Goal: Task Accomplishment & Management: Manage account settings

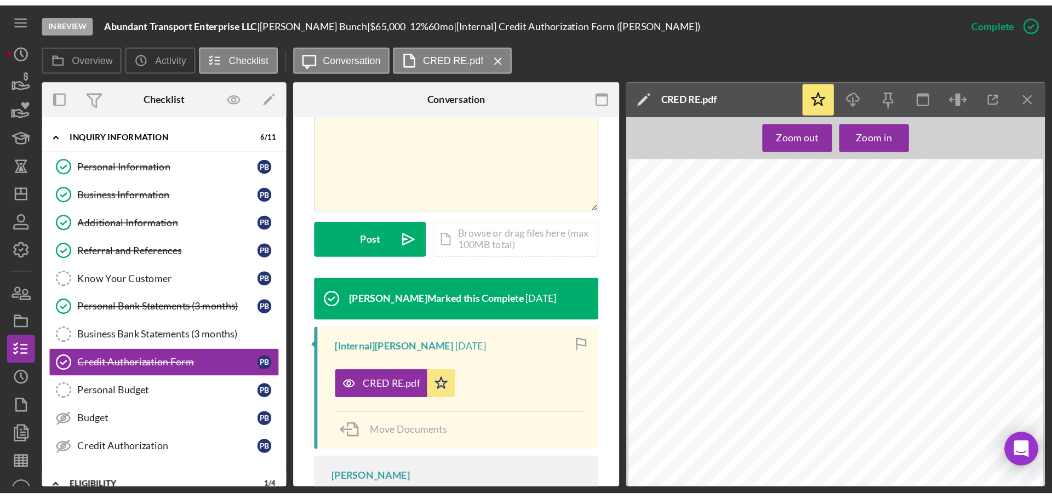
scroll to position [208, 0]
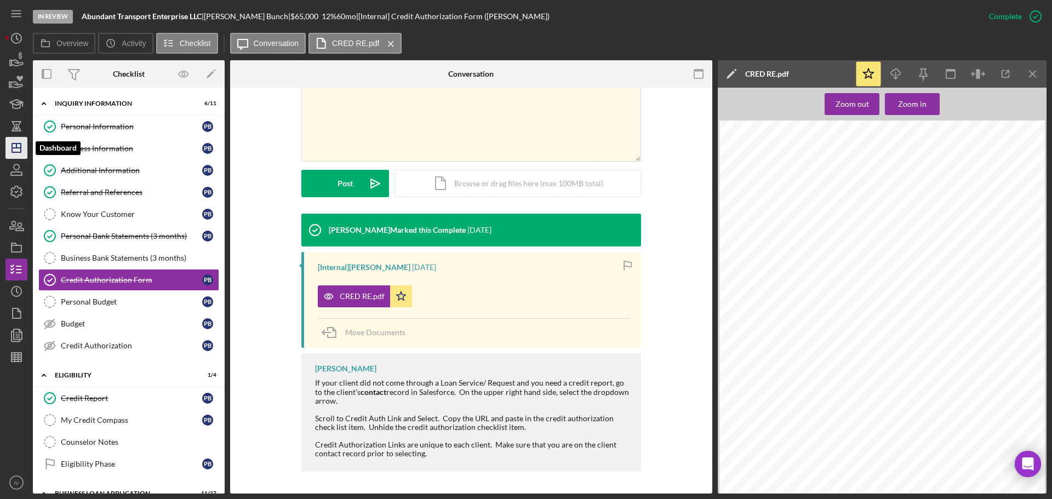
click at [15, 145] on icon "Icon/Dashboard" at bounding box center [16, 147] width 27 height 27
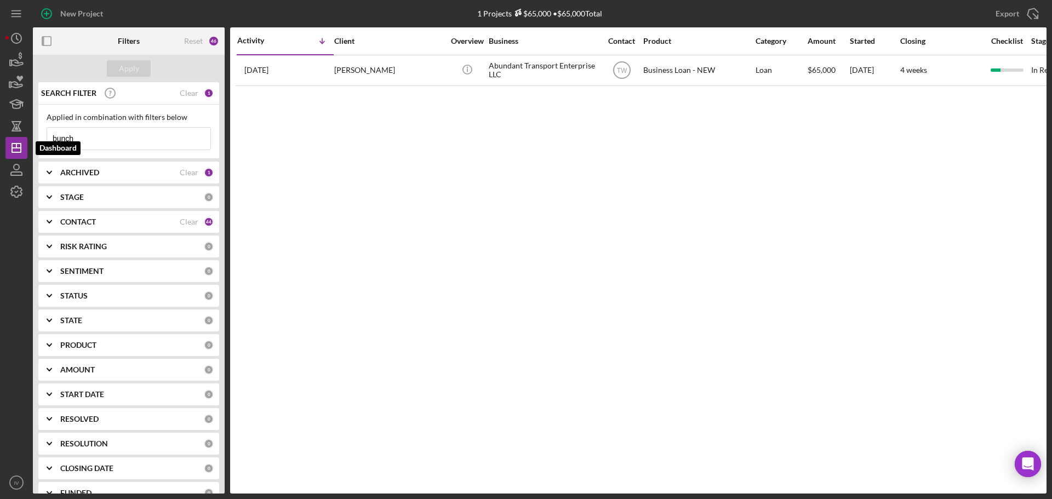
drag, startPoint x: 90, startPoint y: 143, endPoint x: 48, endPoint y: 101, distance: 58.9
click at [6, 139] on div "New Project 1 Projects $65,000 • $65,000 Total bunch Export Icon/Export Filters…" at bounding box center [525, 247] width 1041 height 494
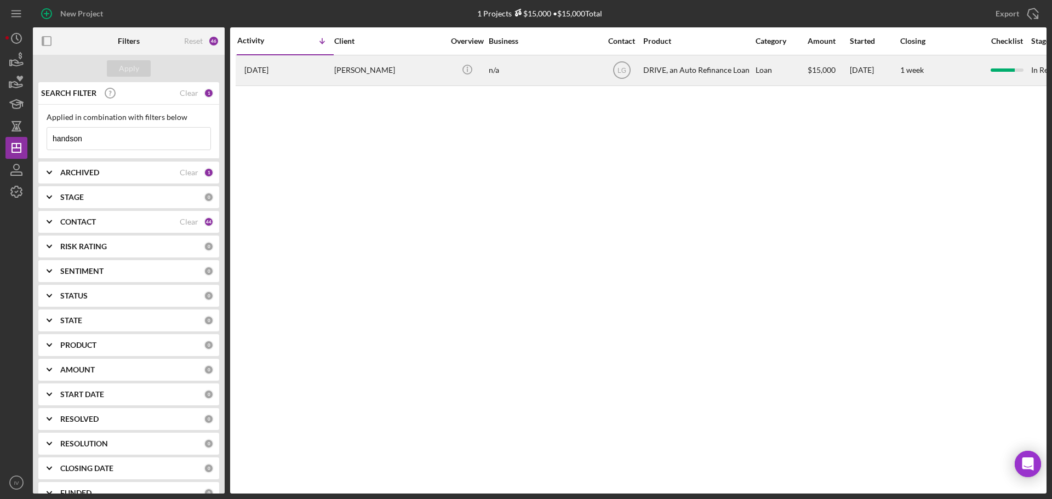
type input "handson"
click at [368, 73] on div "[PERSON_NAME]" at bounding box center [389, 70] width 110 height 29
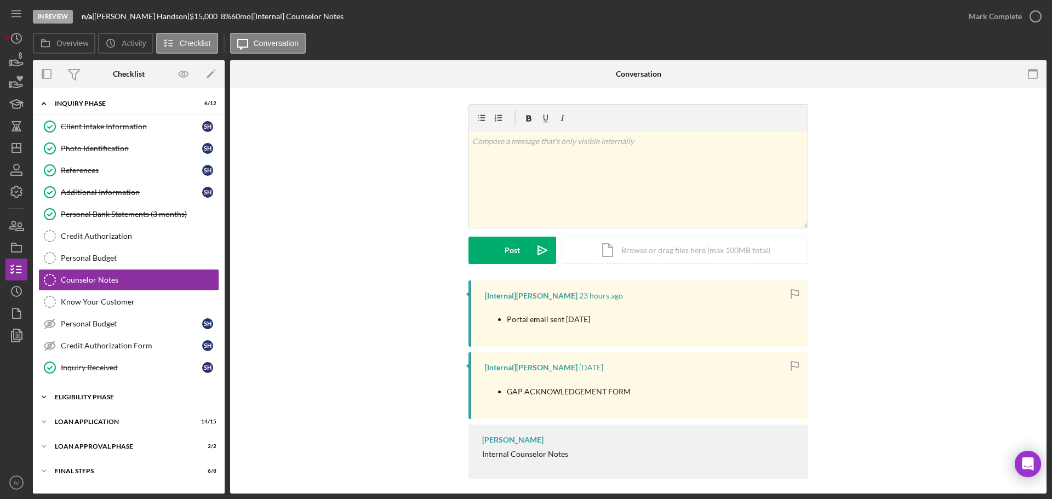
click at [86, 383] on div "Icon/Expander Eligibility Phase 3 / 4" at bounding box center [129, 397] width 192 height 22
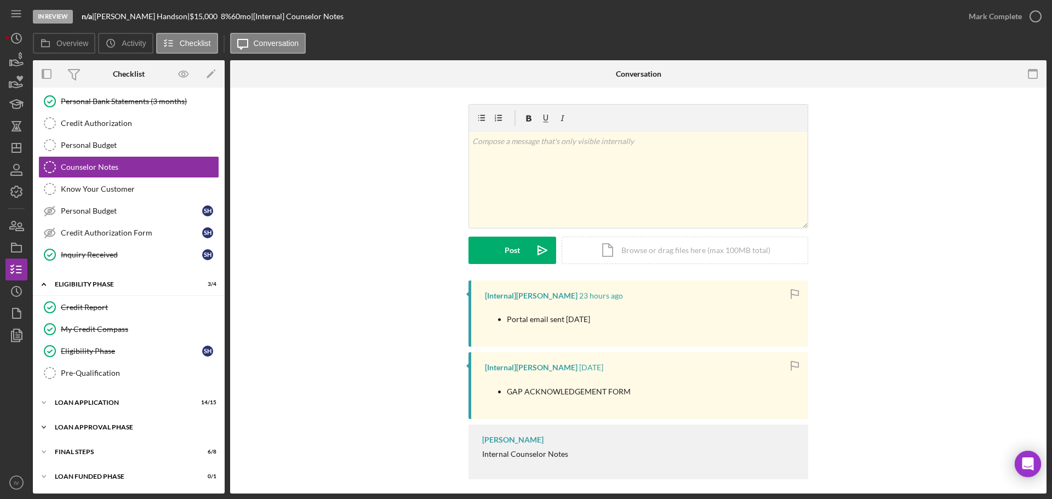
click at [89, 383] on div "Loan Approval Phase" at bounding box center [133, 427] width 156 height 7
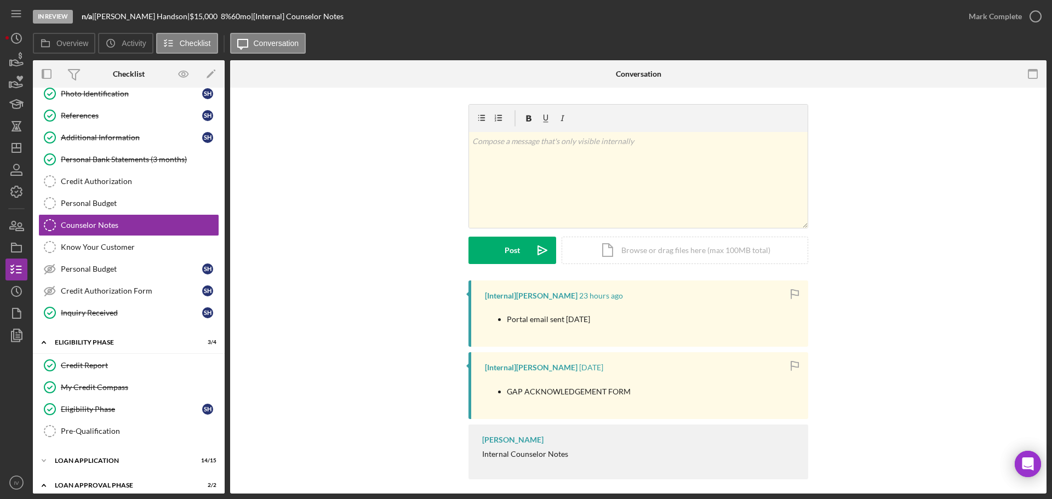
scroll to position [110, 0]
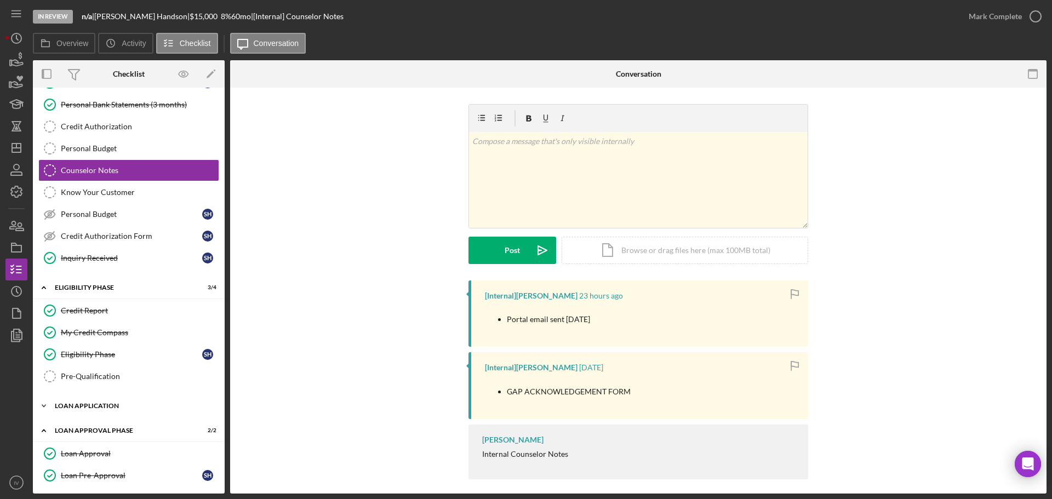
click at [86, 383] on div "Loan Application" at bounding box center [133, 406] width 156 height 7
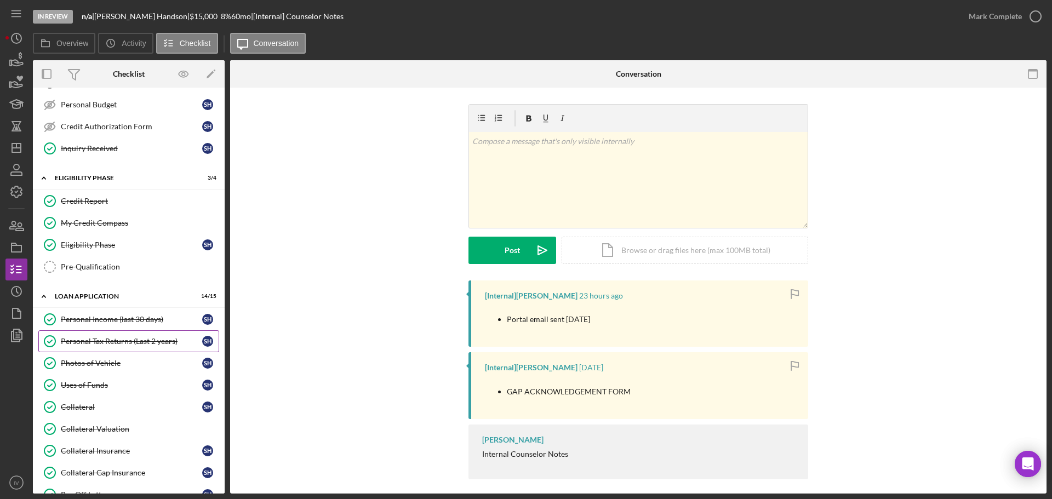
click at [111, 337] on div "Personal Tax Returns (Last 2 years)" at bounding box center [131, 341] width 141 height 9
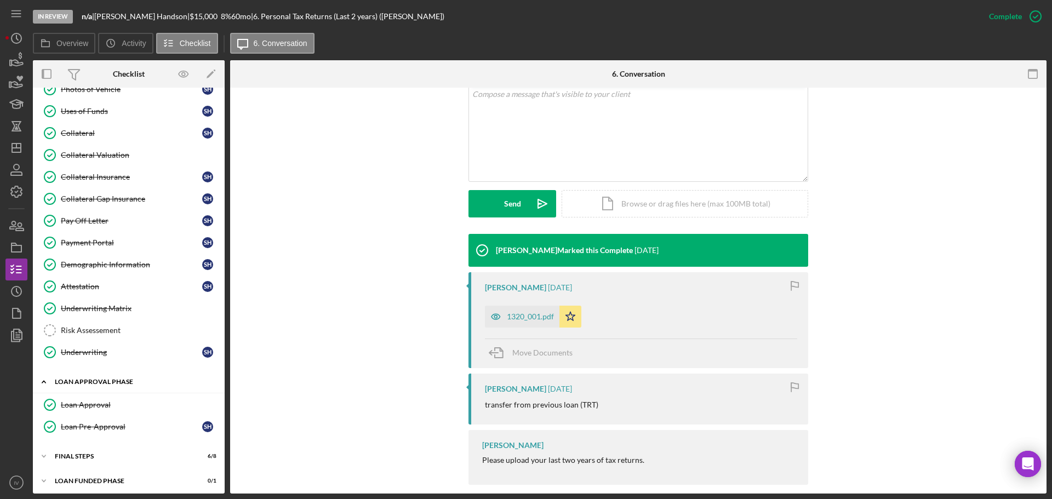
scroll to position [498, 0]
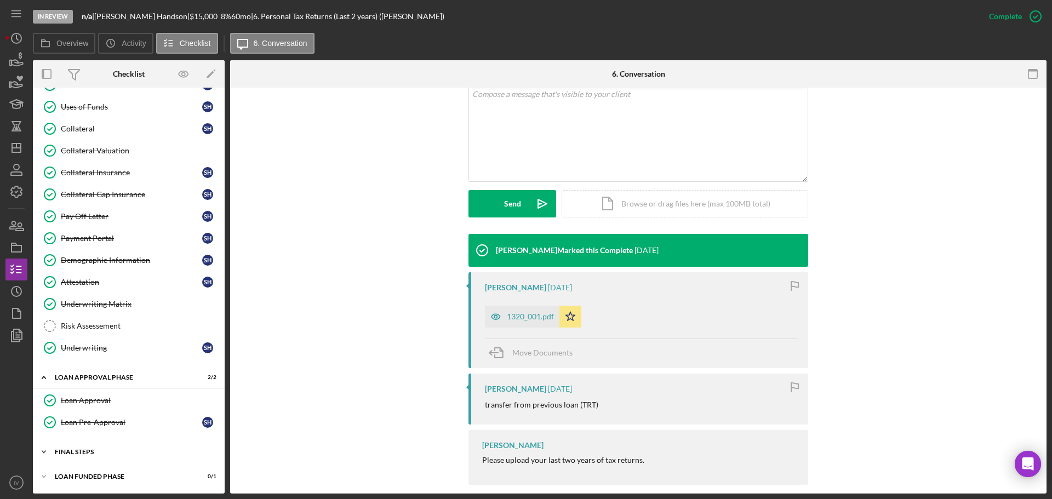
click at [89, 383] on div "FINAL STEPS" at bounding box center [133, 452] width 156 height 7
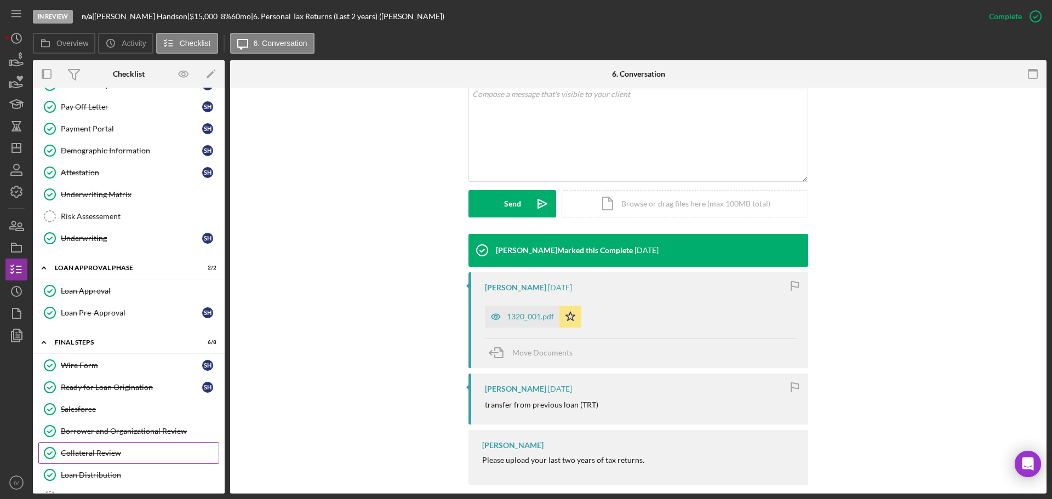
click at [106, 383] on div "Collateral Review" at bounding box center [140, 453] width 158 height 9
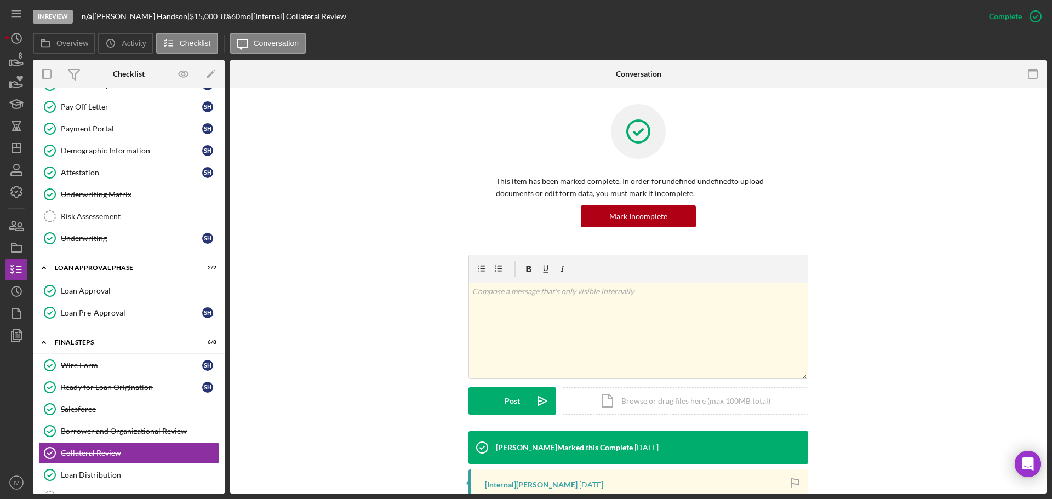
scroll to position [174, 0]
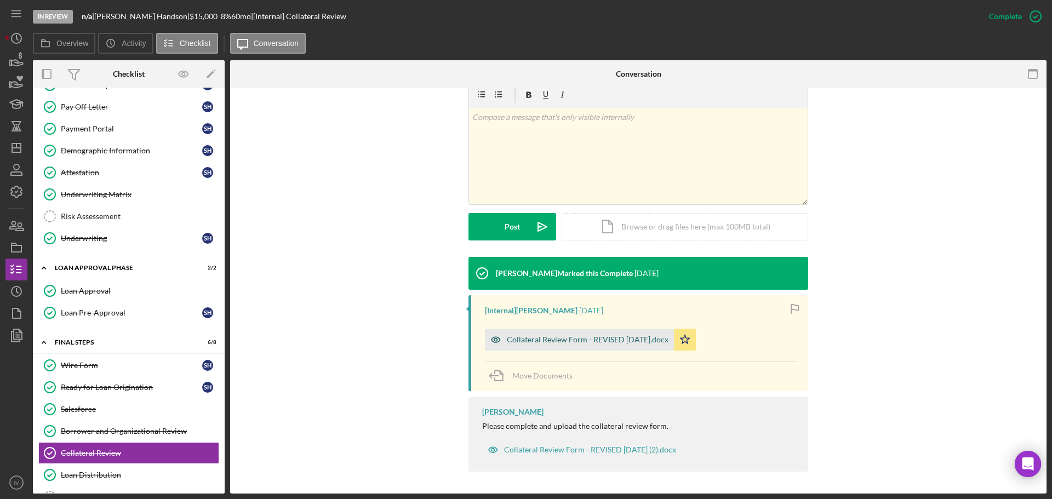
click at [548, 340] on div "Collateral Review Form - REVISED [DATE].docx" at bounding box center [588, 339] width 162 height 9
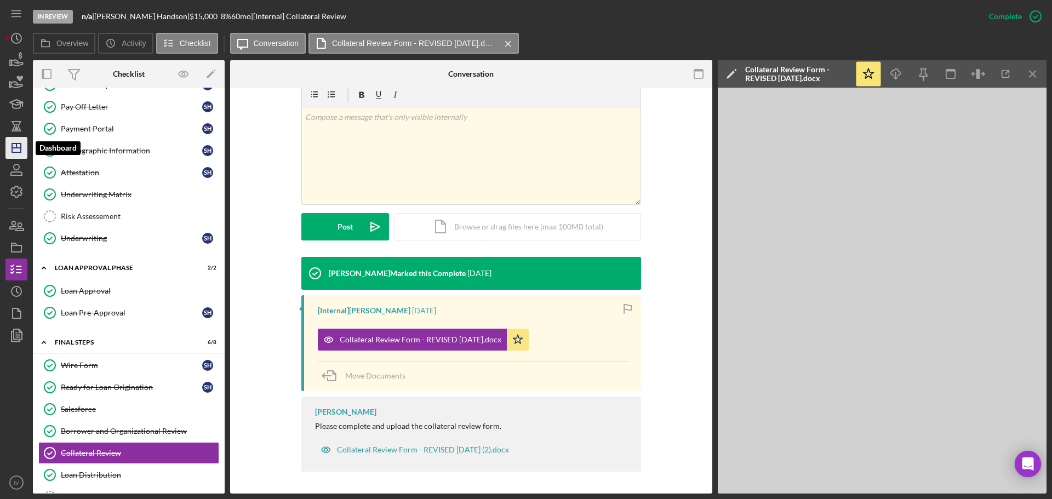
click at [19, 143] on icon "Icon/Dashboard" at bounding box center [16, 147] width 27 height 27
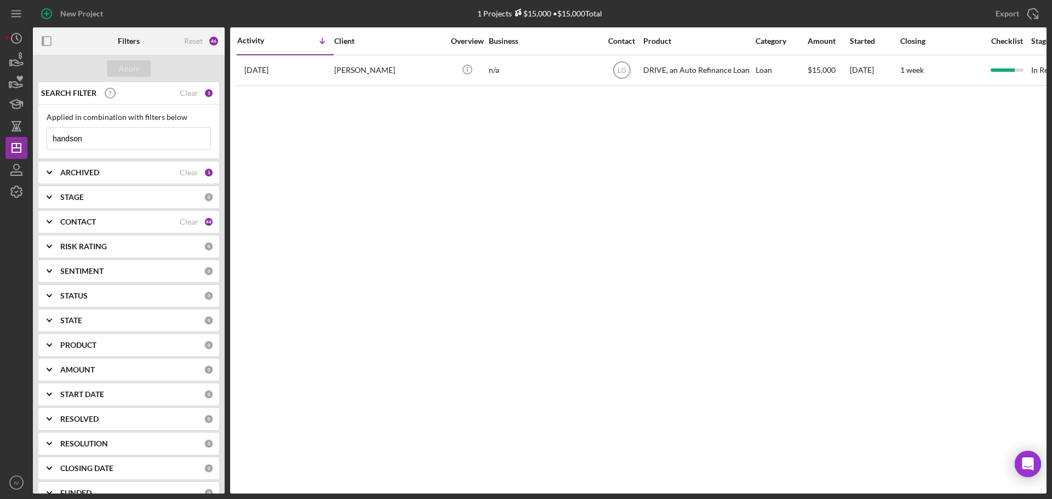
drag, startPoint x: 89, startPoint y: 136, endPoint x: 31, endPoint y: 135, distance: 57.6
click at [31, 135] on div "New Project 1 Projects $15,000 • $15,000 Total handson Export Icon/Export Filte…" at bounding box center [525, 247] width 1041 height 494
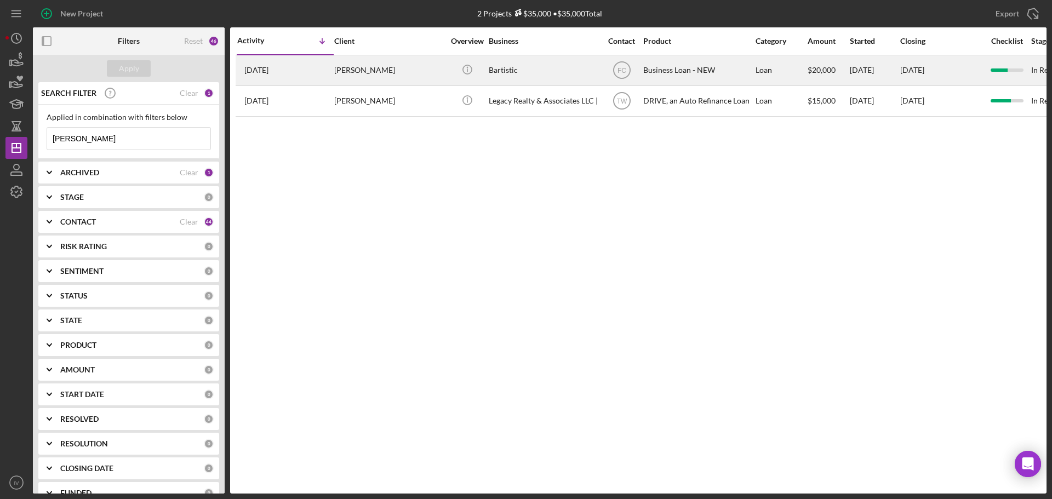
type input "[PERSON_NAME]"
click at [375, 73] on div "[PERSON_NAME]" at bounding box center [389, 70] width 110 height 29
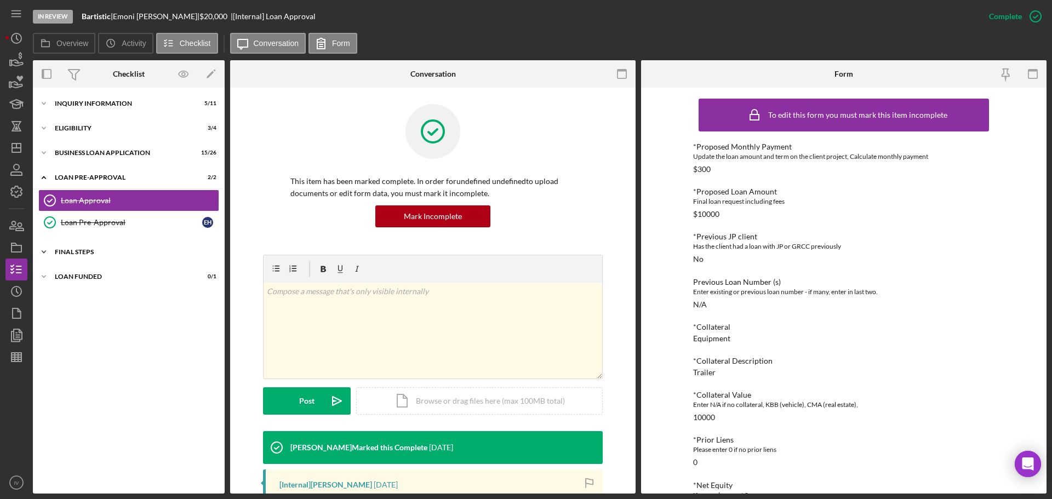
click at [62, 253] on div "FINAL STEPS" at bounding box center [133, 252] width 156 height 7
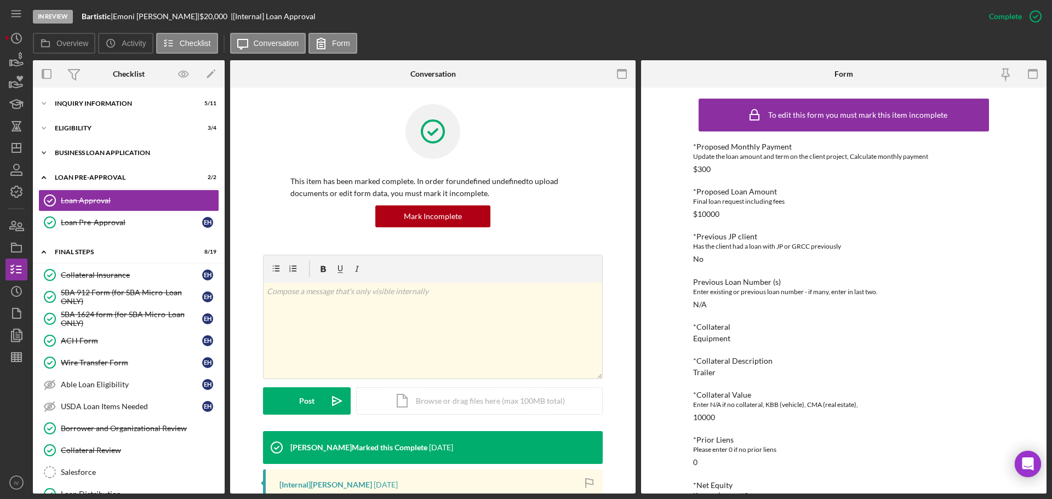
click at [75, 153] on div "BUSINESS LOAN APPLICATION" at bounding box center [133, 153] width 156 height 7
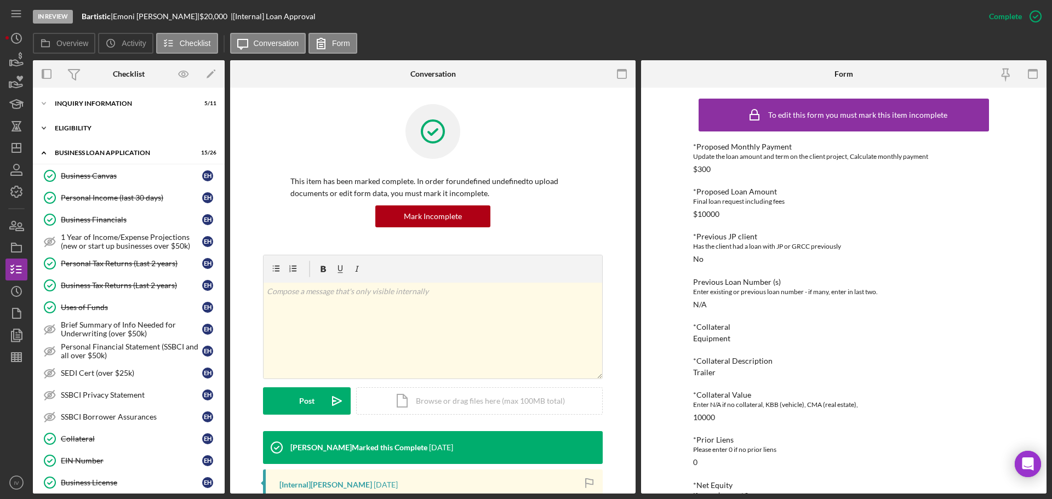
click at [78, 122] on div "Icon/Expander ELIGIBILITY 3 / 4" at bounding box center [129, 128] width 192 height 22
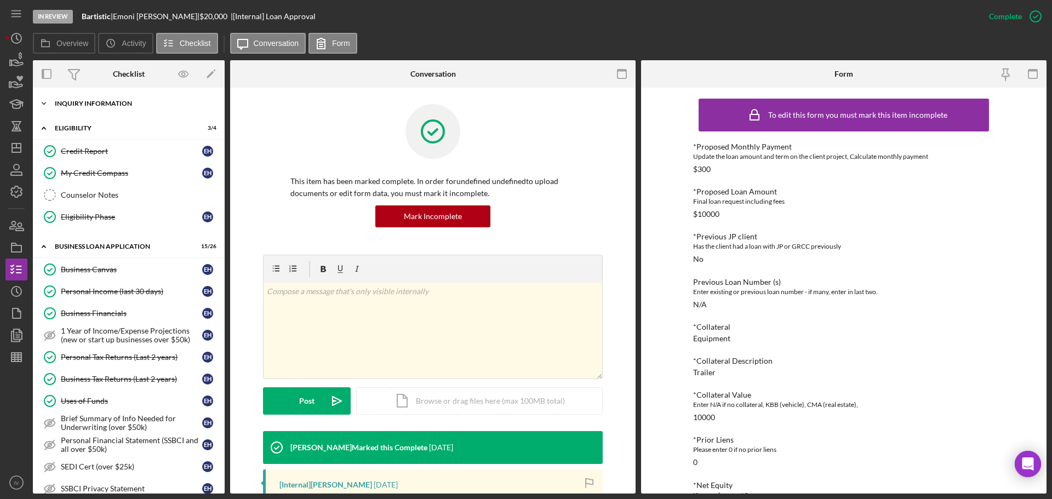
click at [91, 102] on div "INQUIRY INFORMATION" at bounding box center [133, 103] width 156 height 7
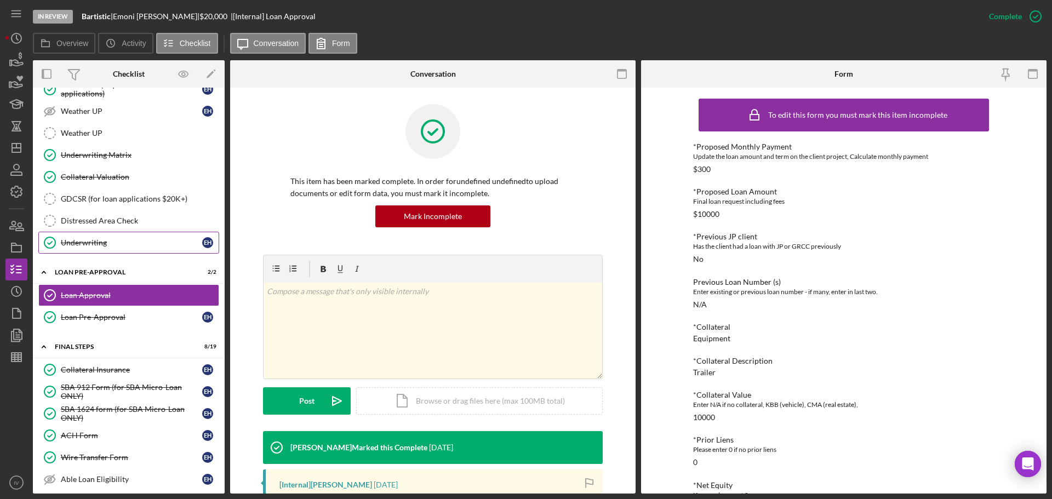
scroll to position [713, 0]
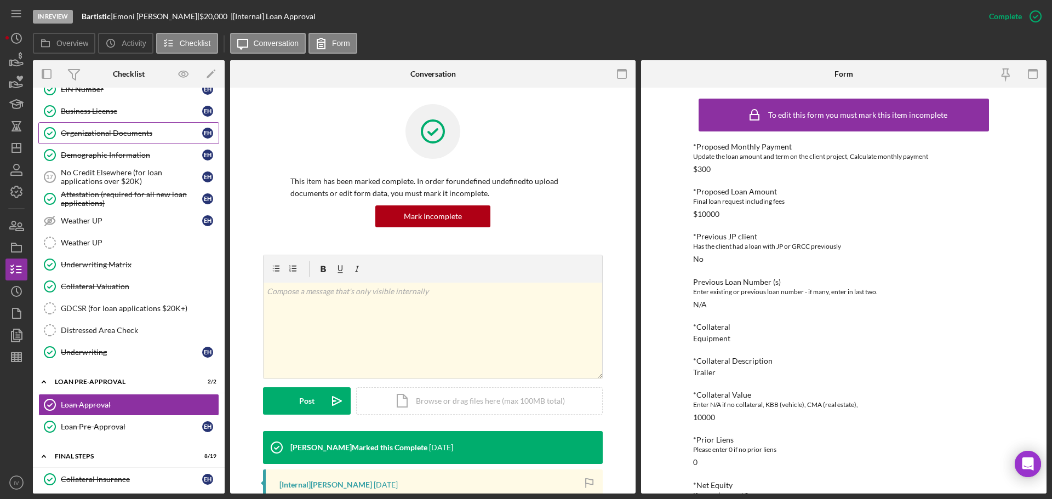
click at [95, 135] on div "Organizational Documents" at bounding box center [131, 133] width 141 height 9
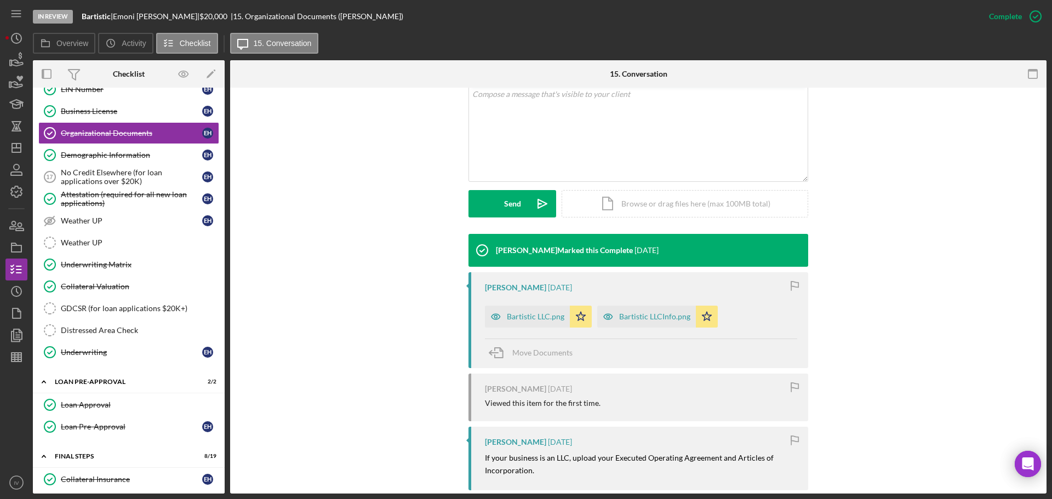
scroll to position [274, 0]
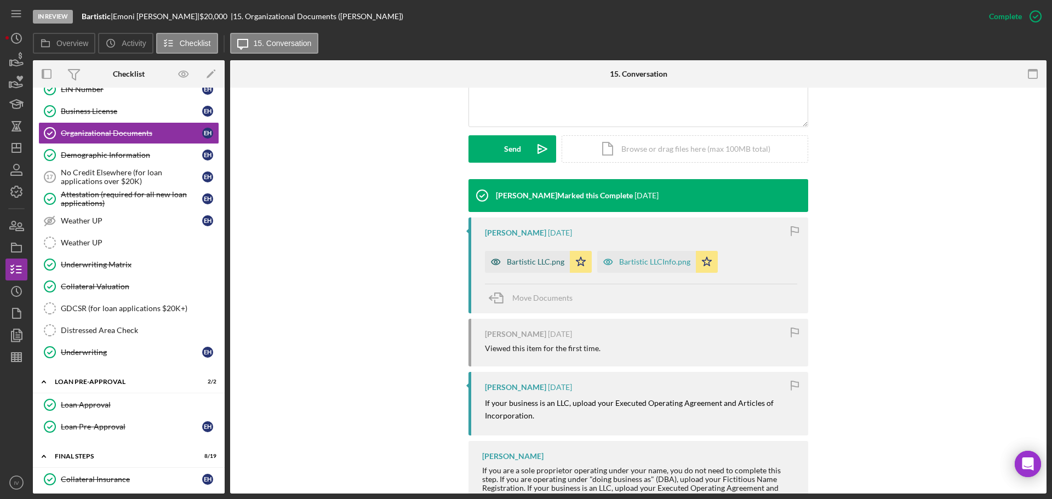
click at [532, 261] on div "Bartistic LLC.png" at bounding box center [536, 262] width 58 height 9
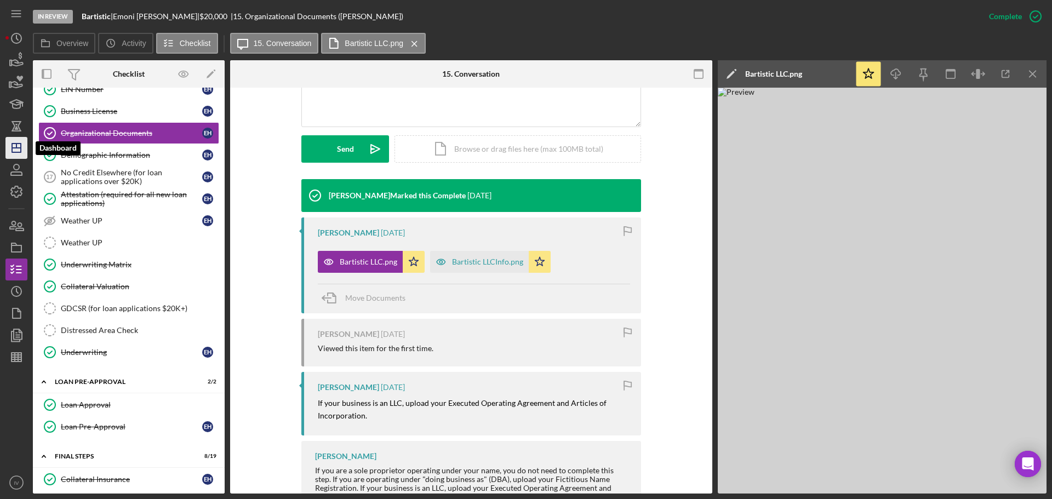
click at [17, 151] on icon "Icon/Dashboard" at bounding box center [16, 147] width 27 height 27
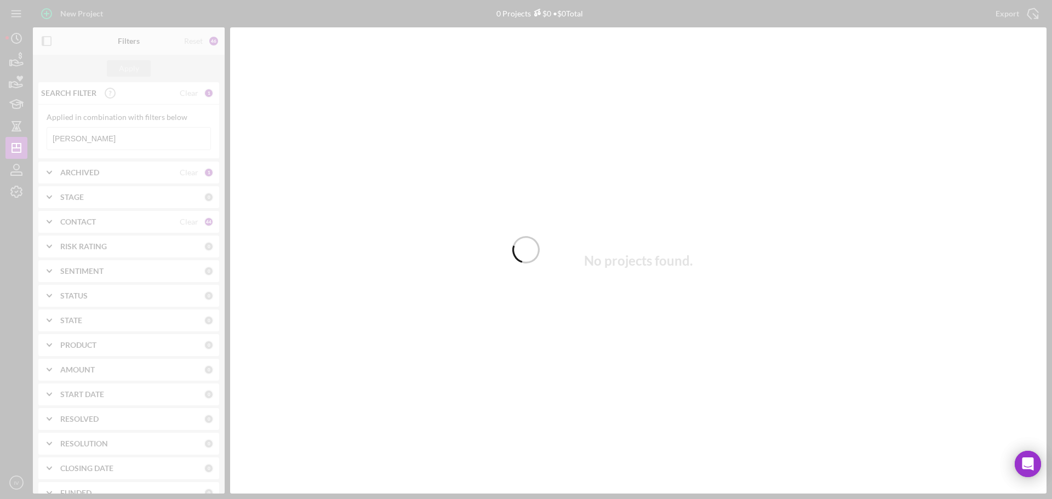
click at [83, 142] on div at bounding box center [526, 249] width 1052 height 499
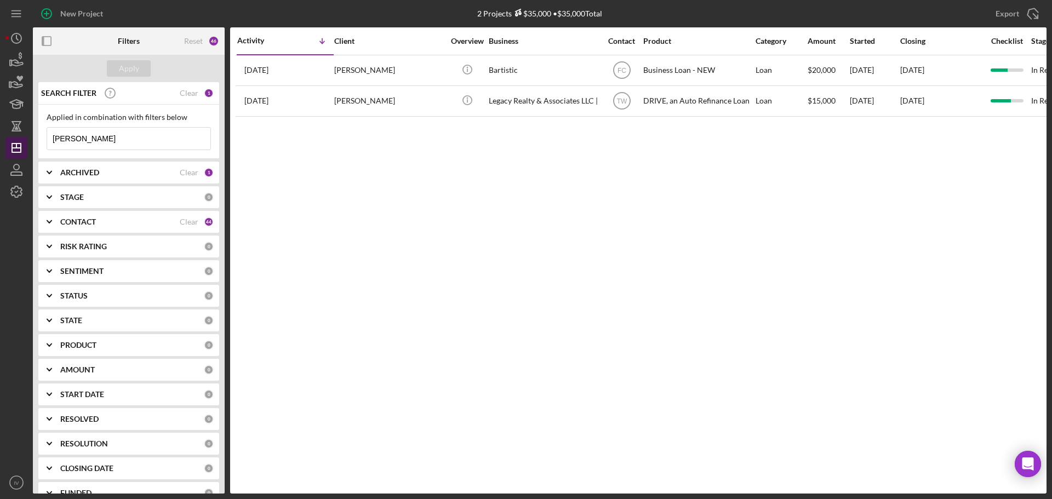
drag, startPoint x: 83, startPoint y: 141, endPoint x: 13, endPoint y: 139, distance: 69.6
click at [13, 139] on div "New Project 2 Projects $35,000 • $35,000 Total [PERSON_NAME] Export Icon/Export…" at bounding box center [525, 247] width 1041 height 494
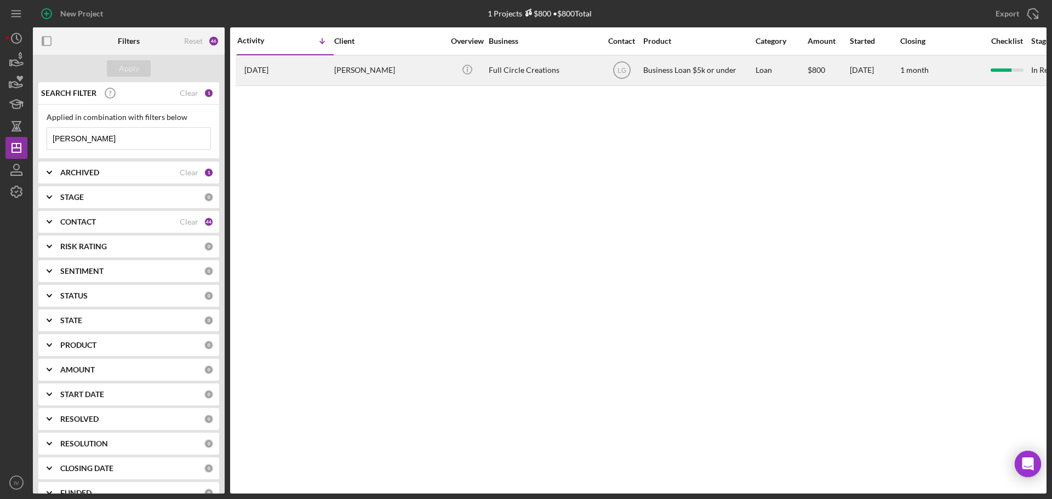
type input "[PERSON_NAME]"
click at [358, 72] on div "[PERSON_NAME]" at bounding box center [389, 70] width 110 height 29
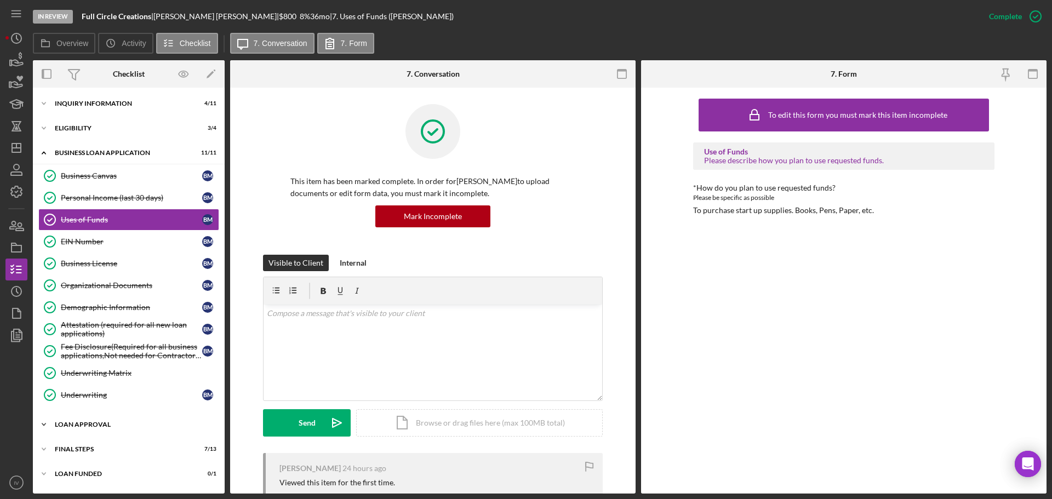
click at [70, 383] on div "Icon/Expander Loan Approval 2 / 2" at bounding box center [129, 425] width 192 height 22
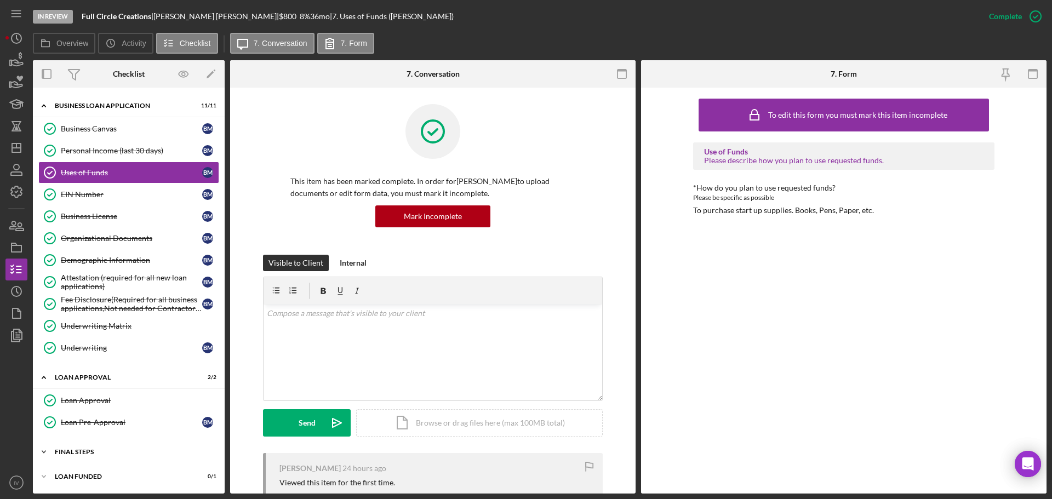
click at [65, 383] on div "Final Steps" at bounding box center [133, 452] width 156 height 7
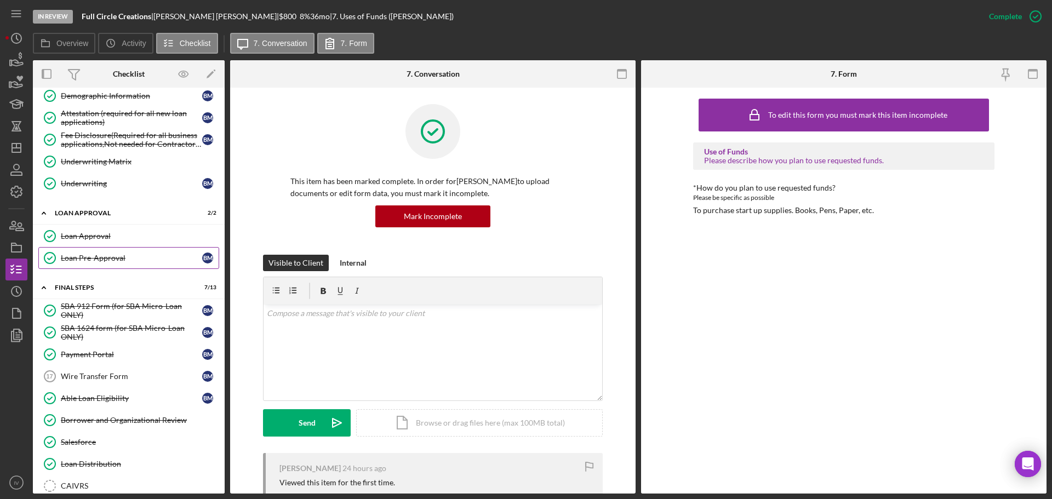
scroll to position [102, 0]
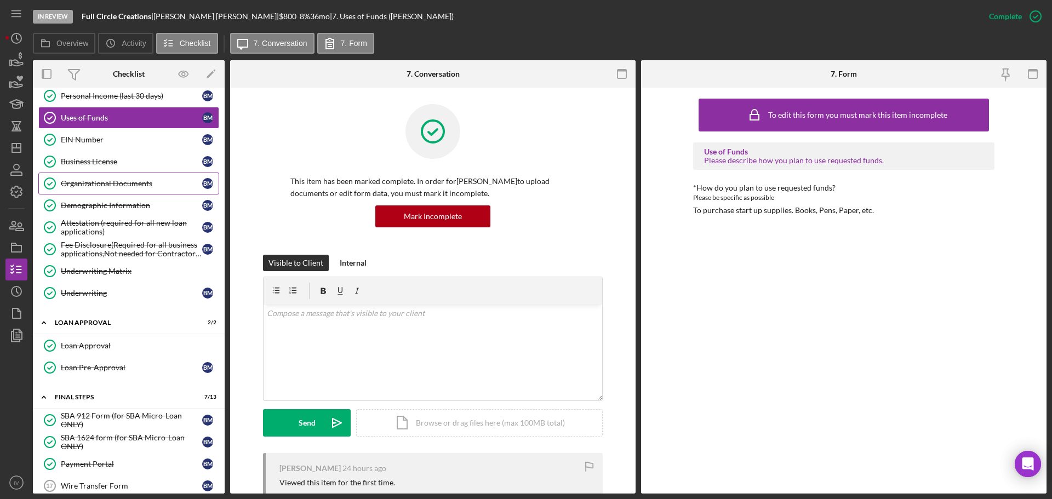
click at [97, 180] on div "Organizational Documents" at bounding box center [131, 183] width 141 height 9
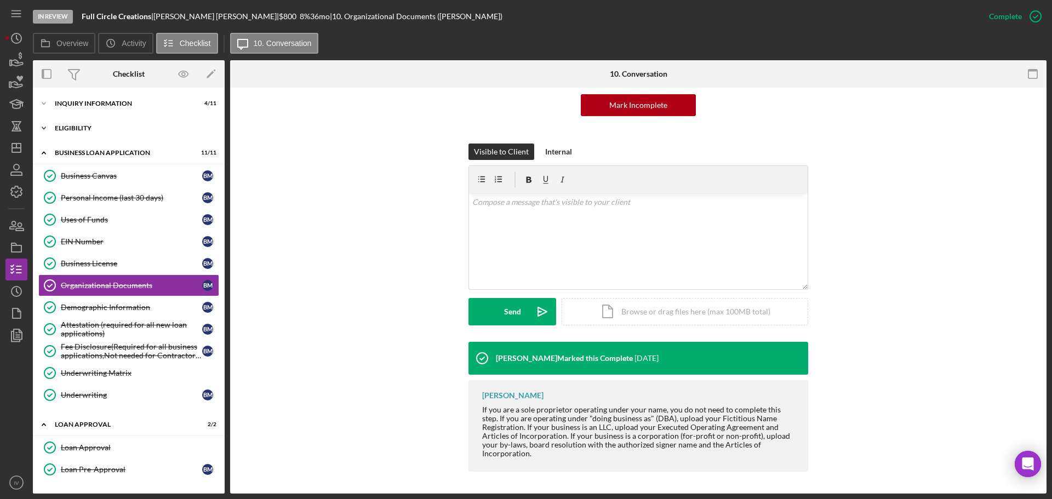
click at [75, 128] on div "Eligibility" at bounding box center [133, 128] width 156 height 7
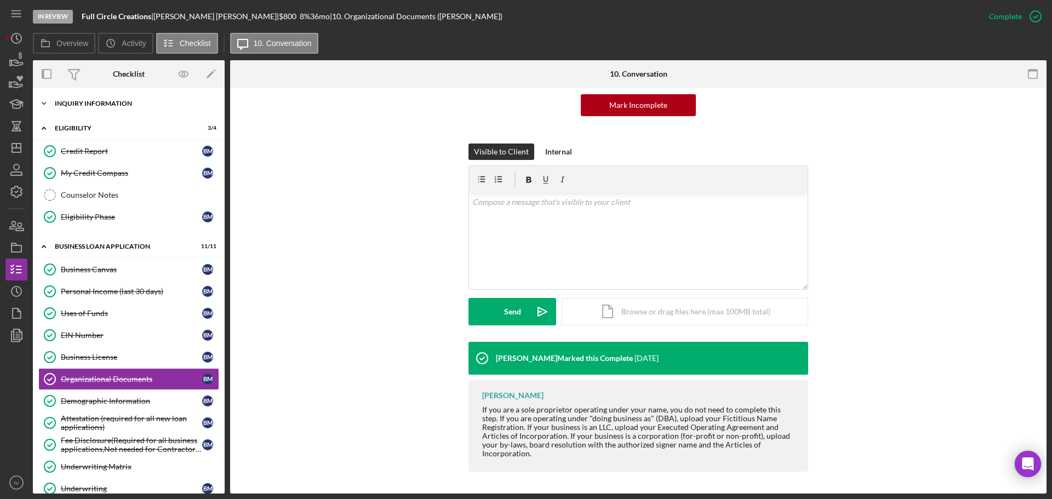
click at [92, 102] on div "INQUIRY INFORMATION" at bounding box center [133, 103] width 156 height 7
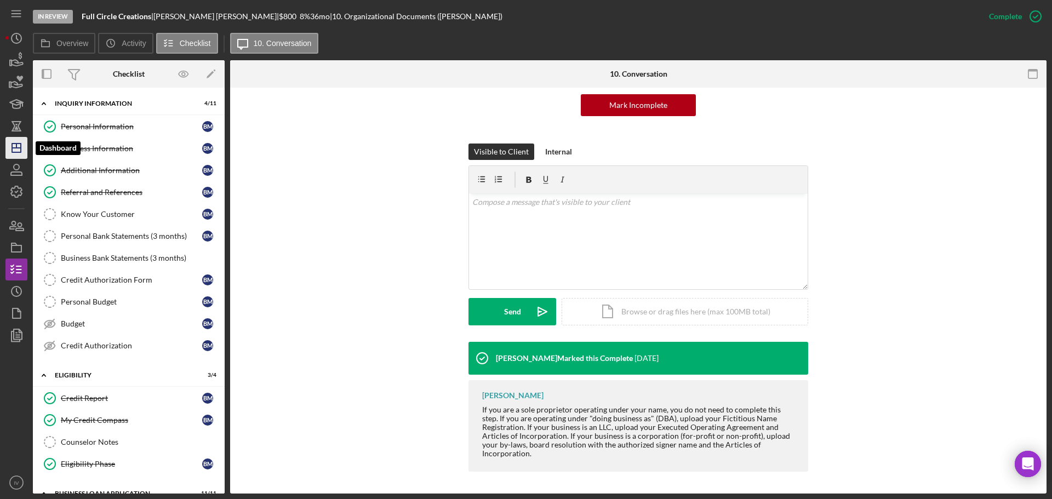
click at [14, 153] on icon "Icon/Dashboard" at bounding box center [16, 147] width 27 height 27
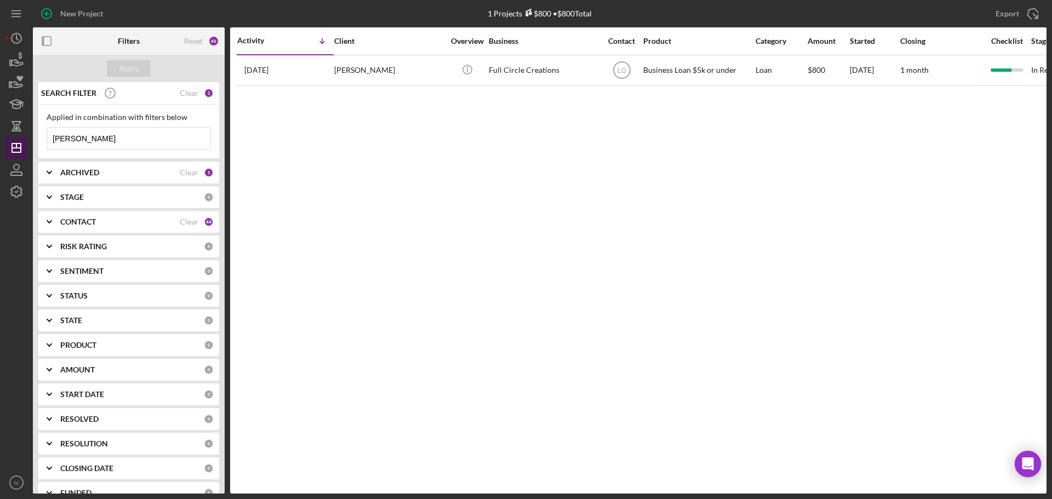
drag, startPoint x: 77, startPoint y: 139, endPoint x: 14, endPoint y: 138, distance: 62.5
click at [22, 136] on div "New Project 1 Projects $800 • $800 Total [PERSON_NAME] Export Icon/Export Filte…" at bounding box center [525, 247] width 1041 height 494
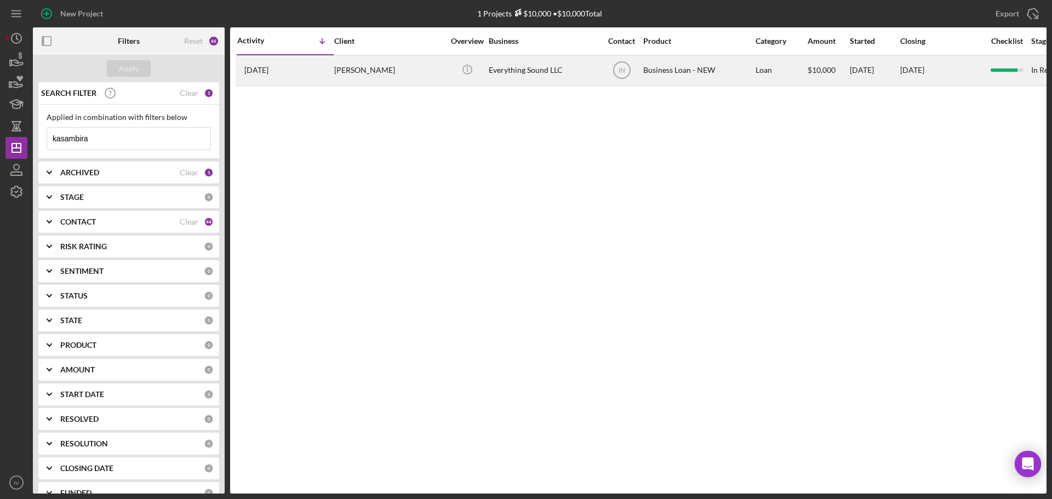
type input "kasambira"
click at [338, 71] on div "[PERSON_NAME]" at bounding box center [389, 70] width 110 height 29
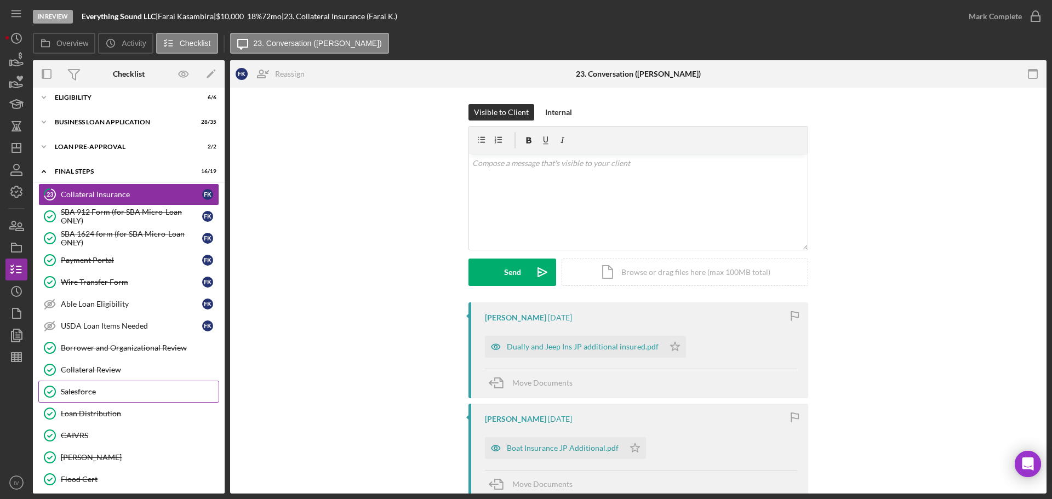
scroll to position [110, 0]
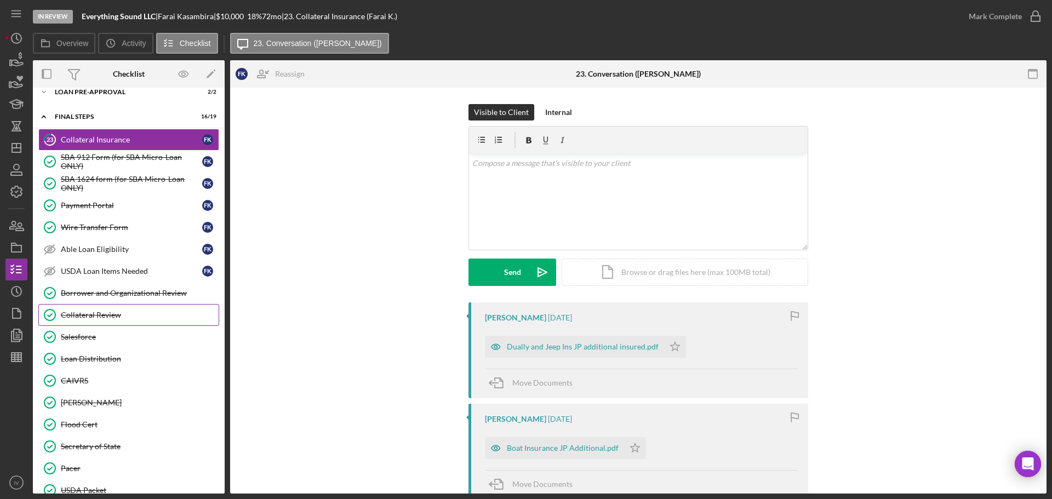
click at [101, 318] on div "Collateral Review" at bounding box center [140, 315] width 158 height 9
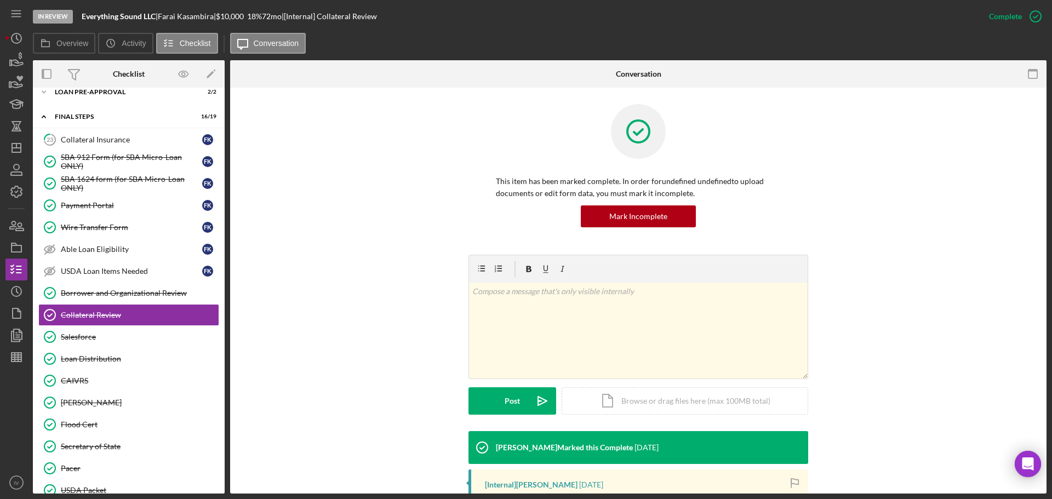
scroll to position [174, 0]
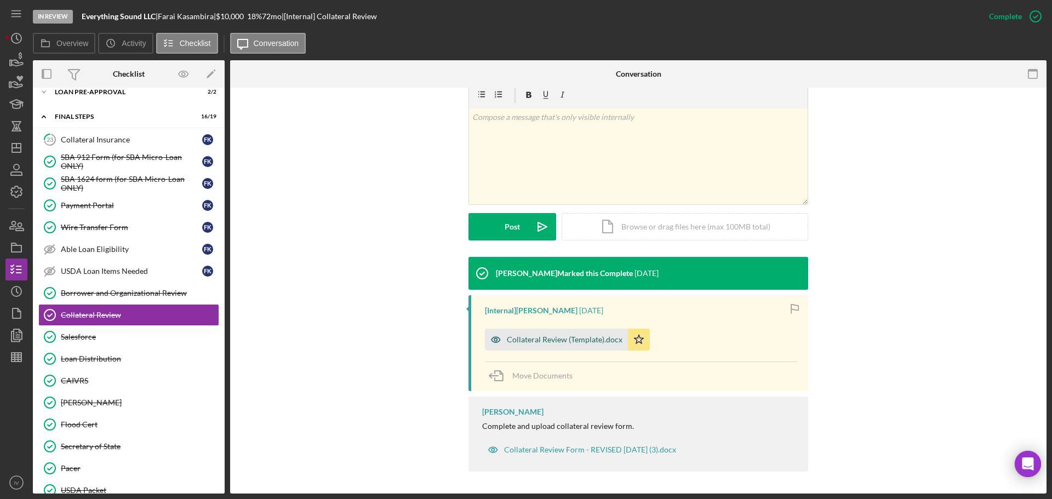
click at [539, 337] on div "Collateral Review (Template).docx" at bounding box center [565, 339] width 116 height 9
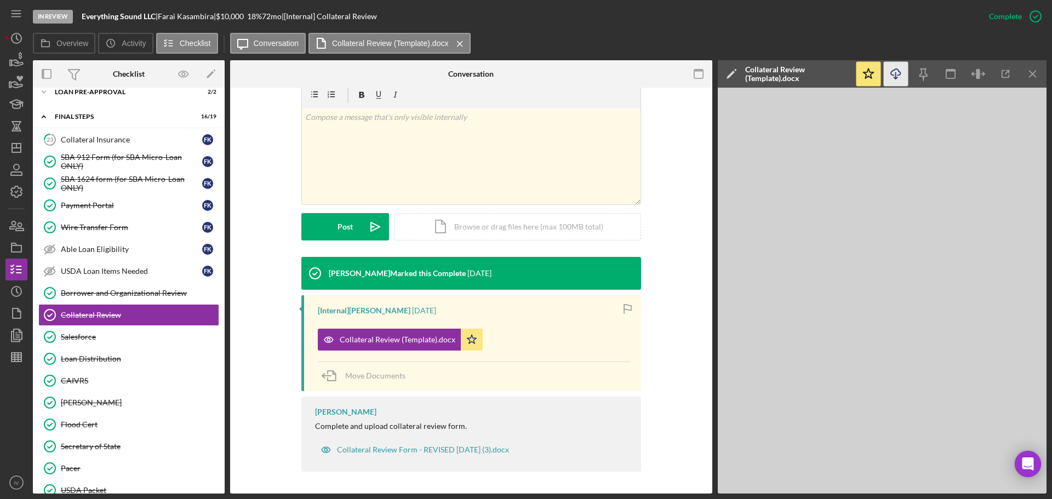
click at [825, 77] on icon "Icon/Download" at bounding box center [896, 74] width 25 height 25
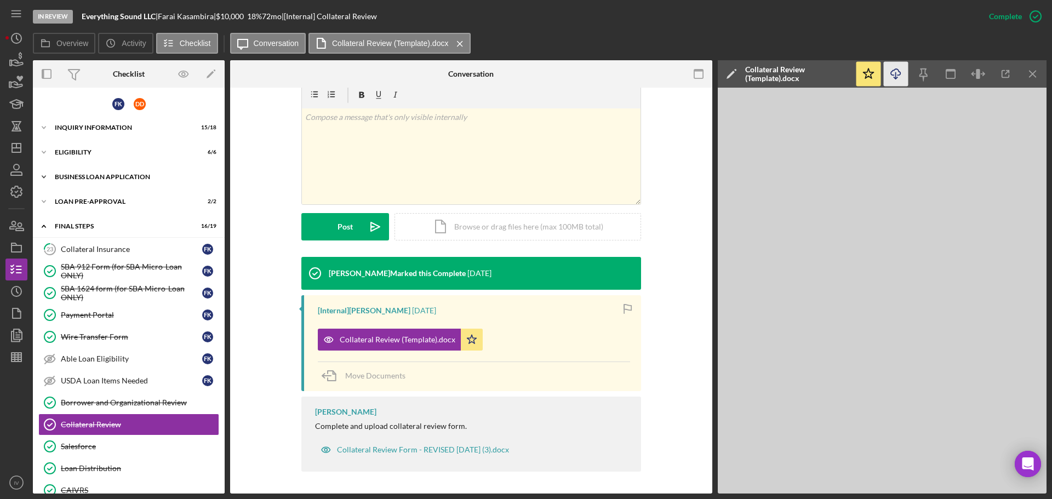
click at [93, 179] on div "BUSINESS LOAN APPLICATION" at bounding box center [133, 177] width 156 height 7
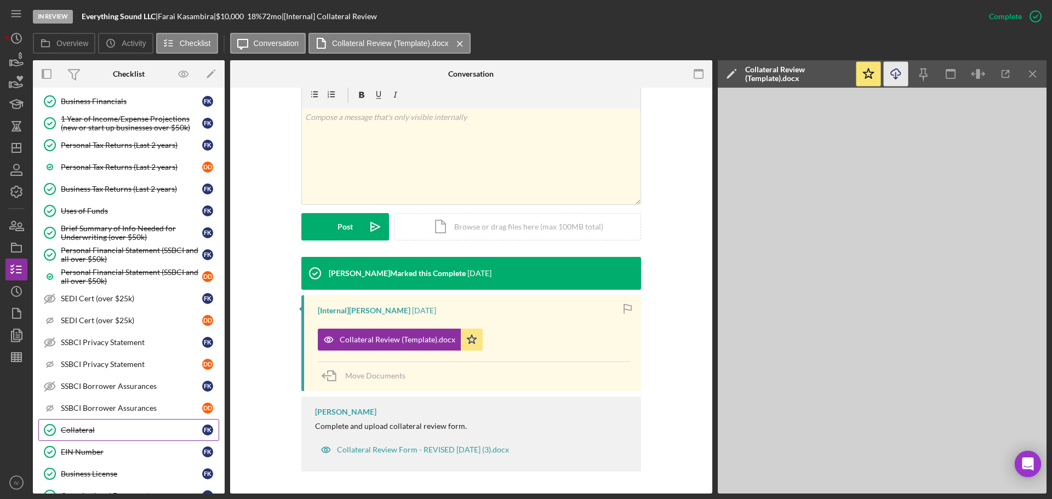
scroll to position [274, 0]
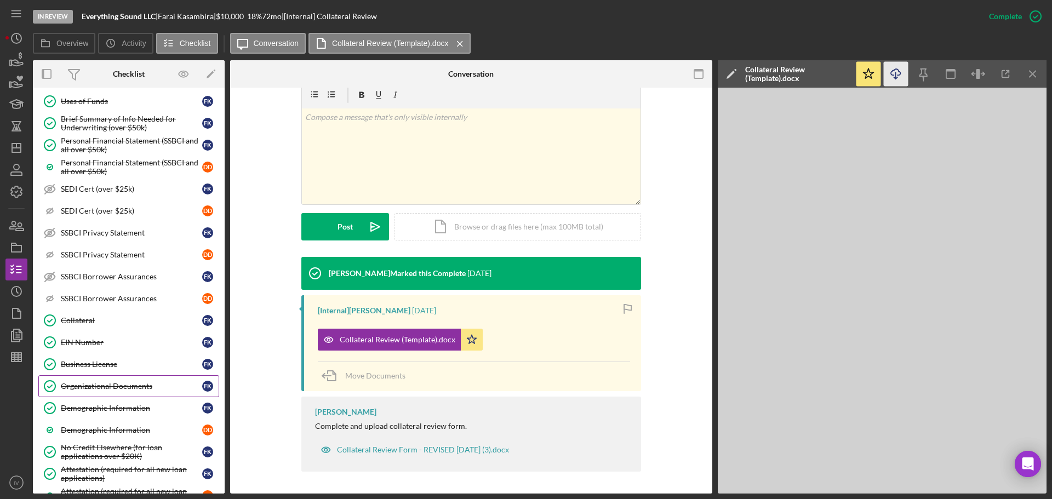
click at [104, 380] on link "Organizational Documents Organizational Documents F K" at bounding box center [128, 386] width 181 height 22
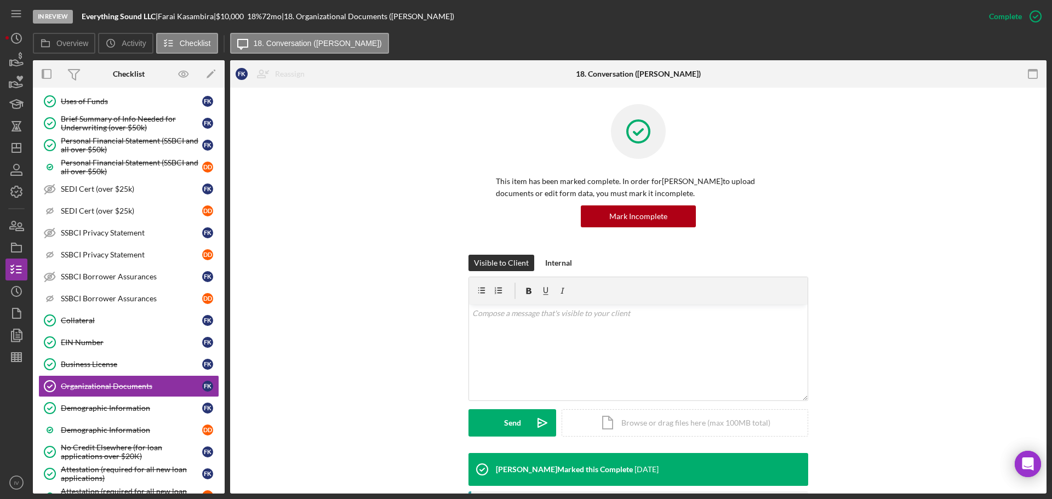
scroll to position [219, 0]
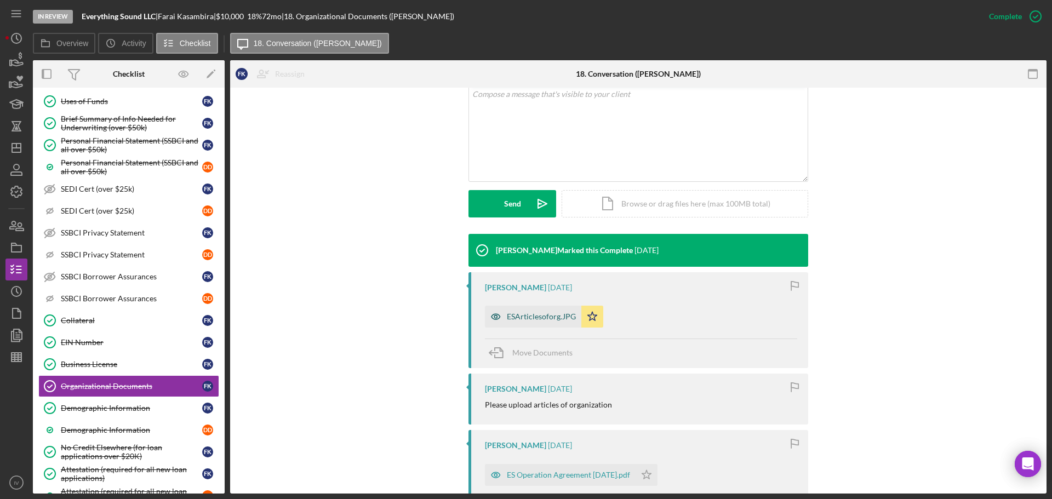
click at [518, 315] on div "ESArticlesoforg.JPG" at bounding box center [541, 316] width 69 height 9
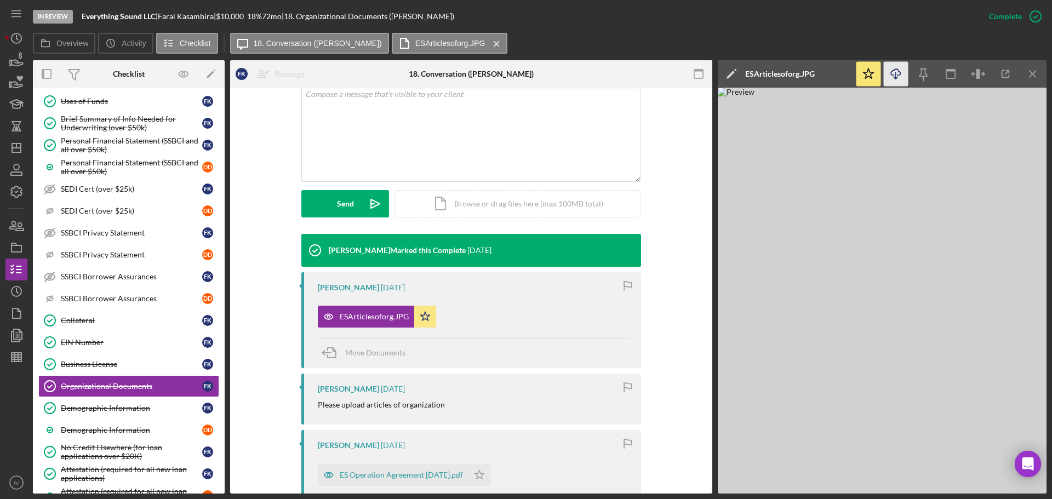
click at [825, 71] on icon "Icon/Download" at bounding box center [896, 74] width 25 height 25
click at [382, 383] on div "ES Operation Agreement [DATE].pdf" at bounding box center [401, 475] width 123 height 9
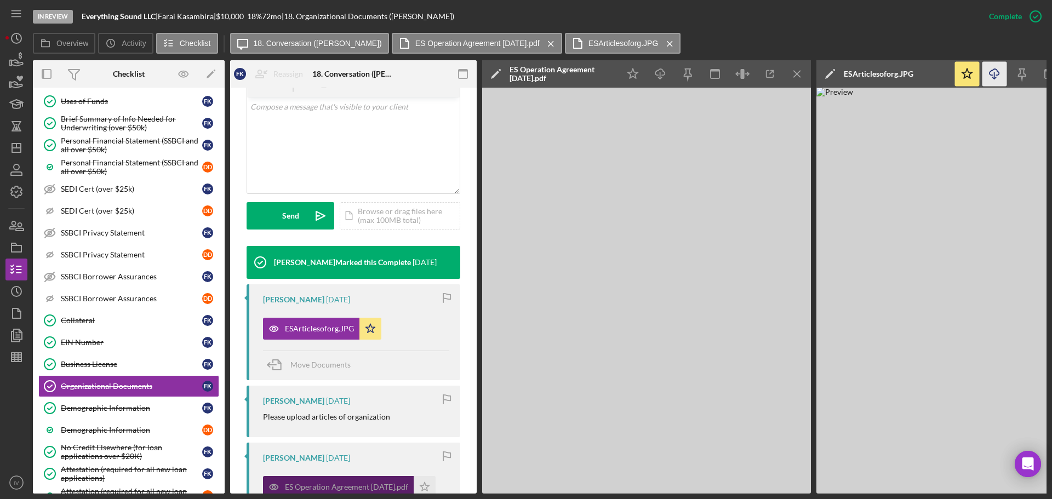
scroll to position [232, 0]
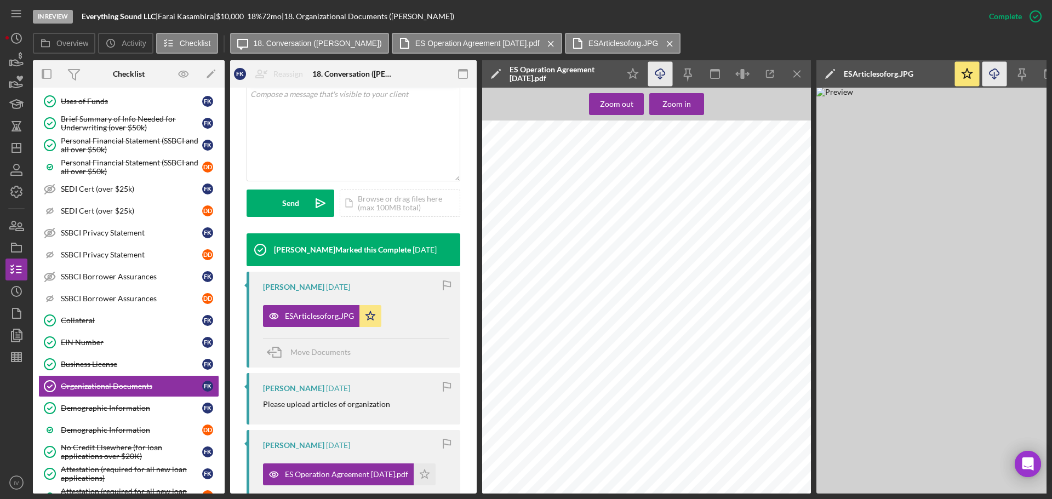
click at [657, 70] on icon "Icon/Download" at bounding box center [660, 74] width 25 height 25
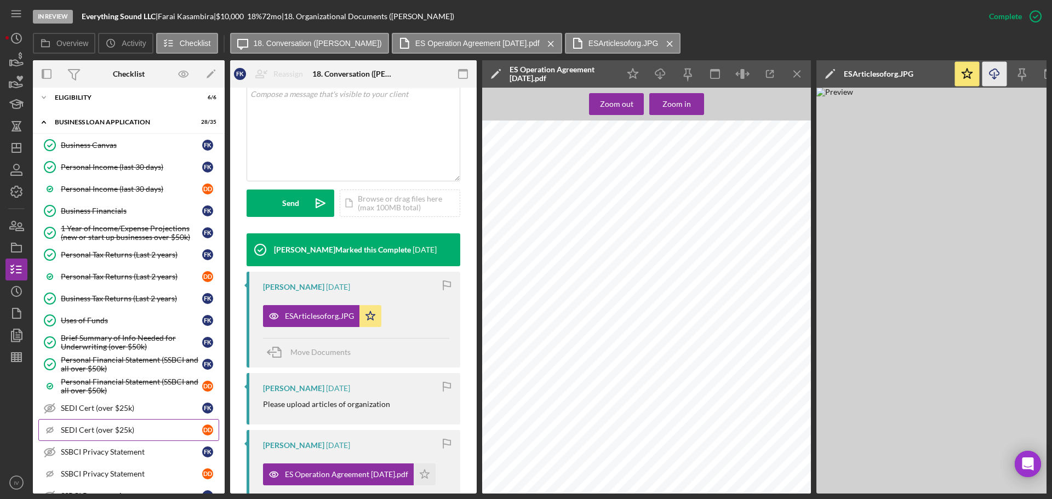
scroll to position [0, 0]
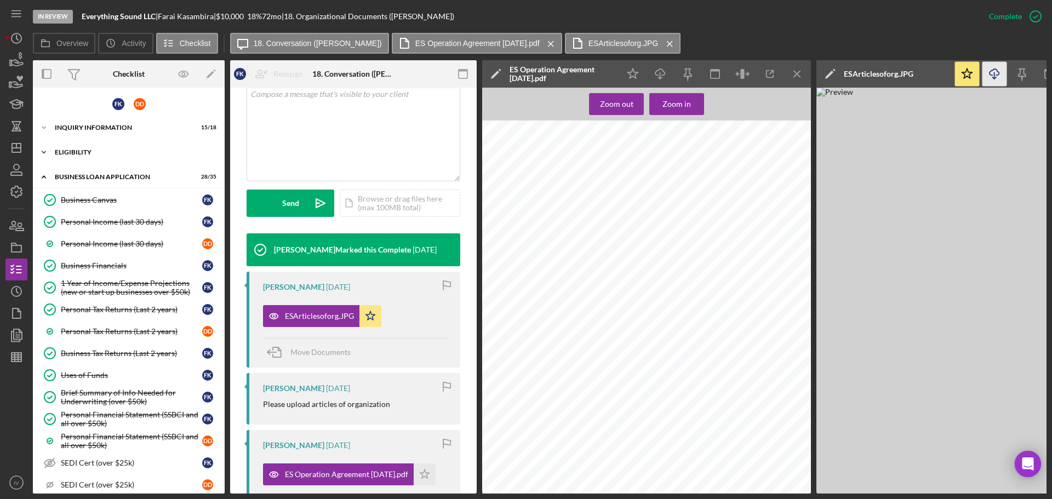
click at [88, 155] on div "ELIGIBILITY" at bounding box center [133, 152] width 156 height 7
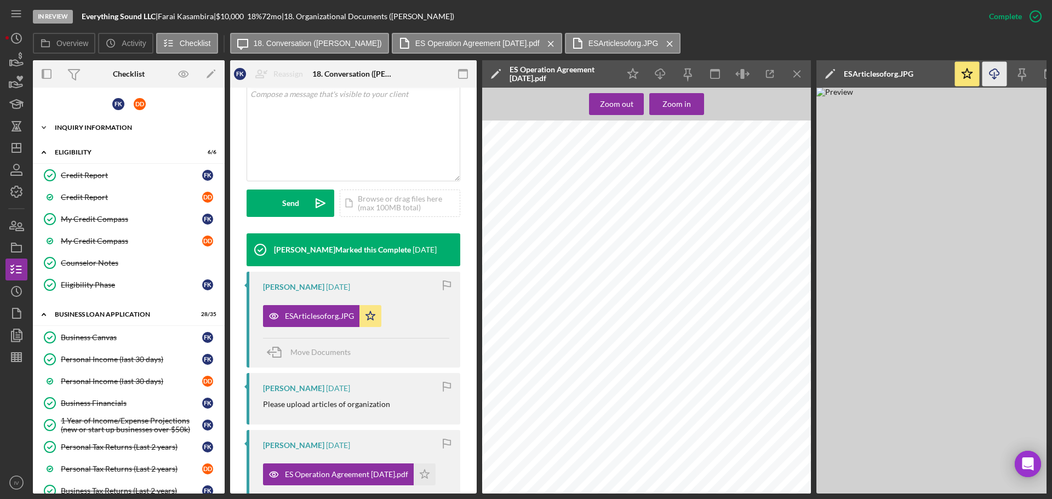
click at [99, 130] on div "INQUIRY INFORMATION" at bounding box center [133, 127] width 156 height 7
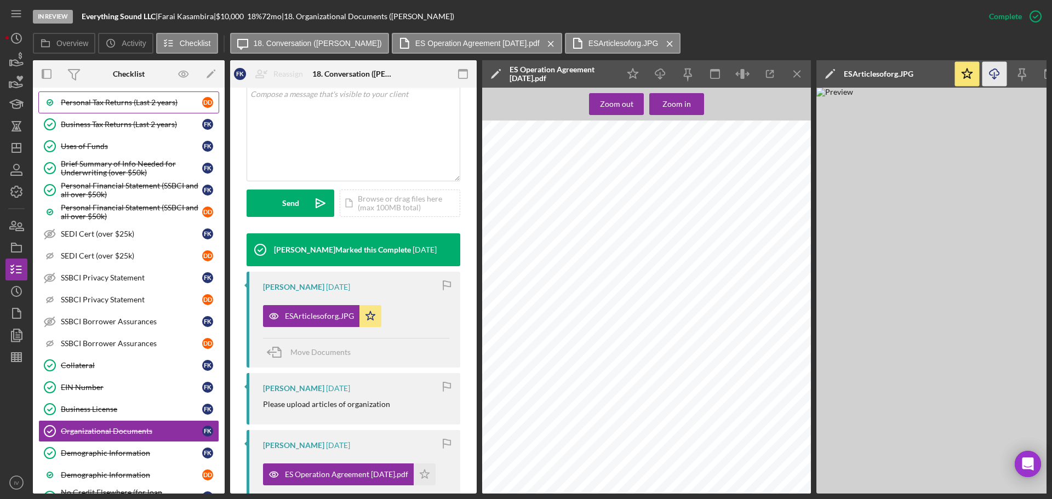
scroll to position [822, 0]
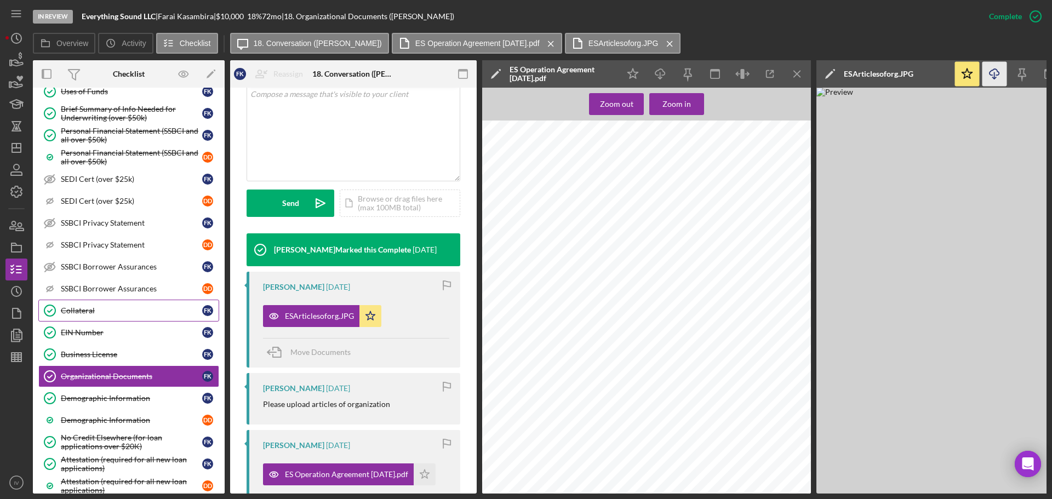
click at [78, 316] on link "Collateral Collateral F K" at bounding box center [128, 311] width 181 height 22
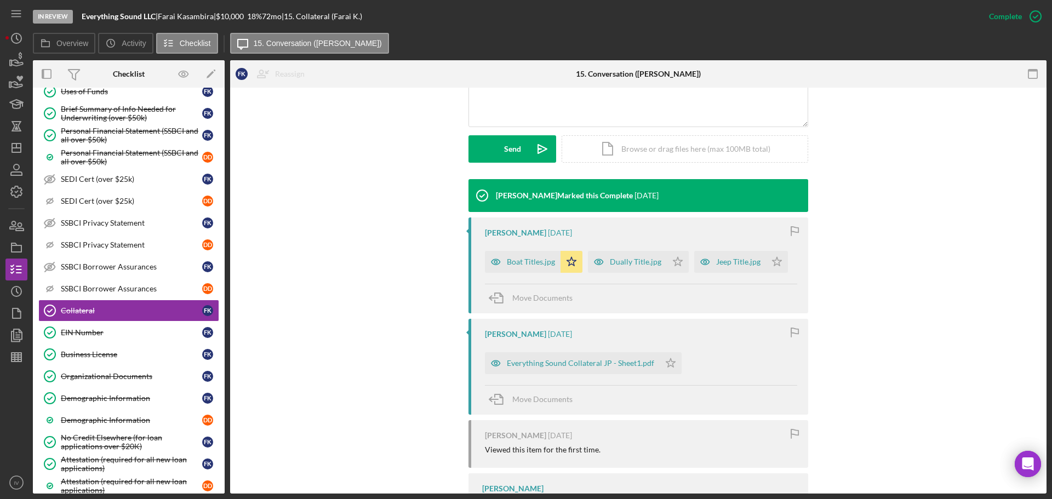
scroll to position [329, 0]
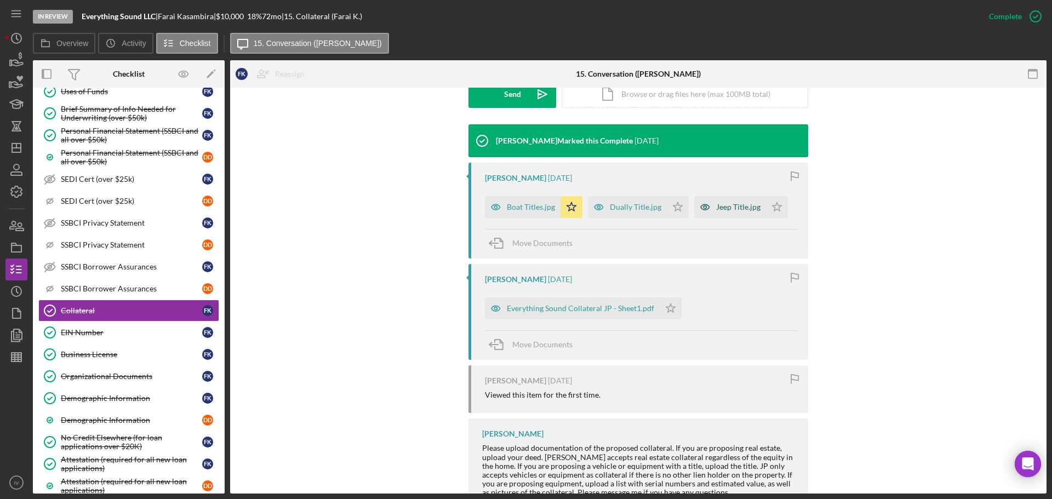
click at [722, 206] on div "Jeep Title.jpg" at bounding box center [738, 207] width 44 height 9
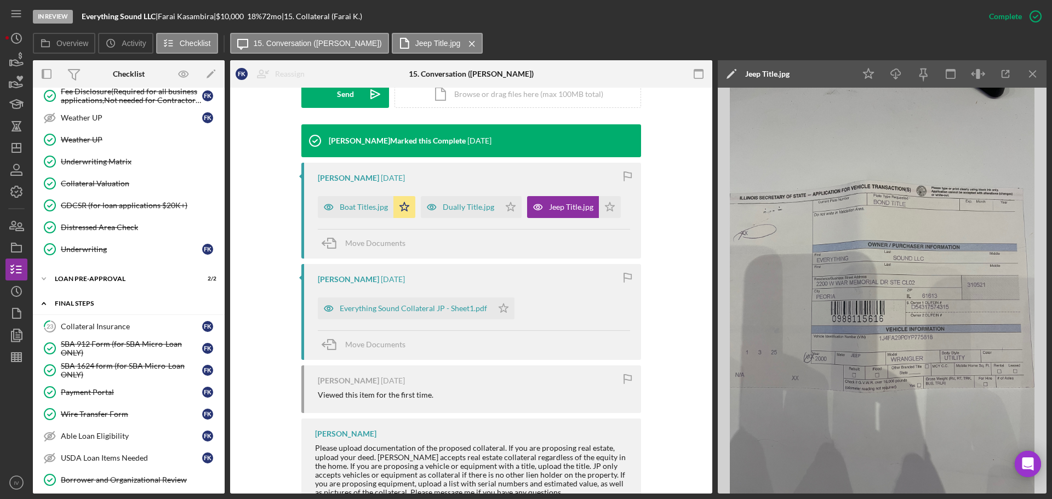
scroll to position [1508, 0]
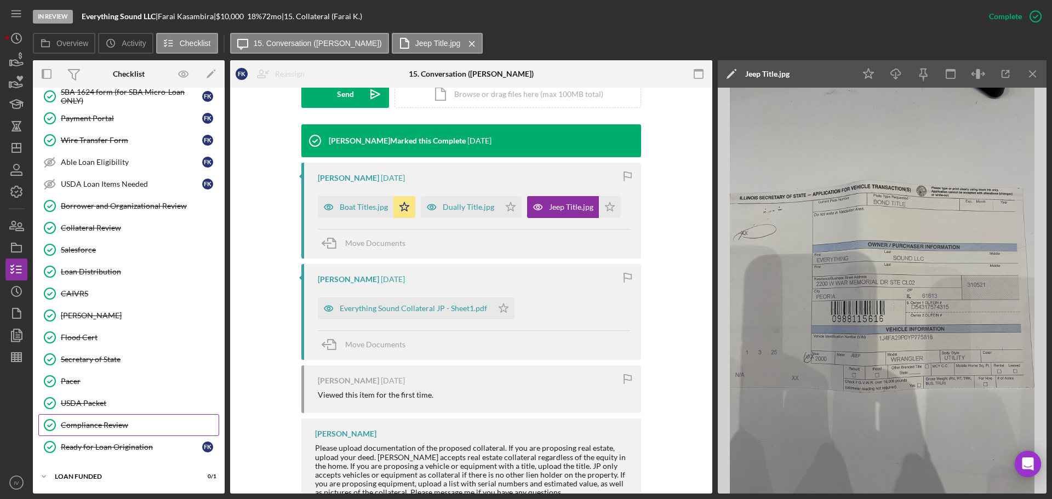
click at [112, 383] on div "Compliance Review" at bounding box center [140, 425] width 158 height 9
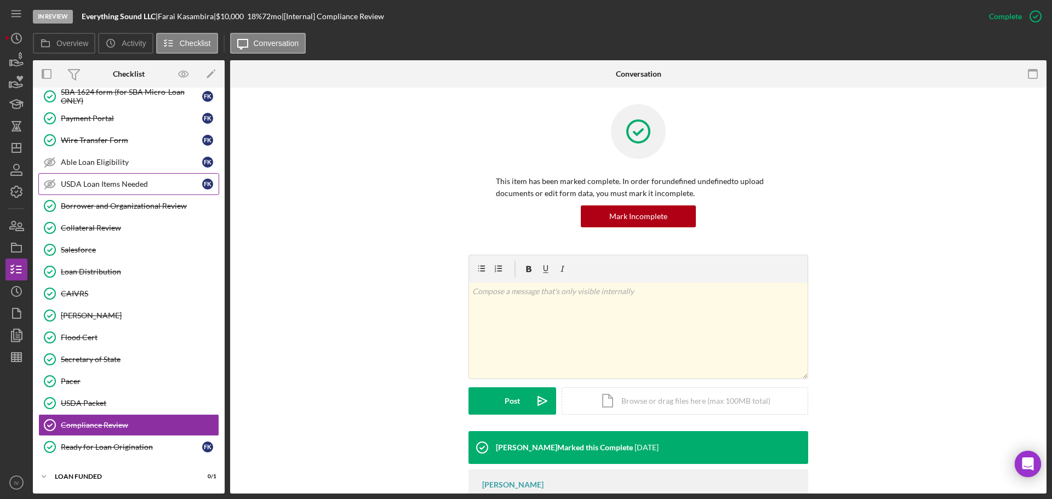
scroll to position [1454, 0]
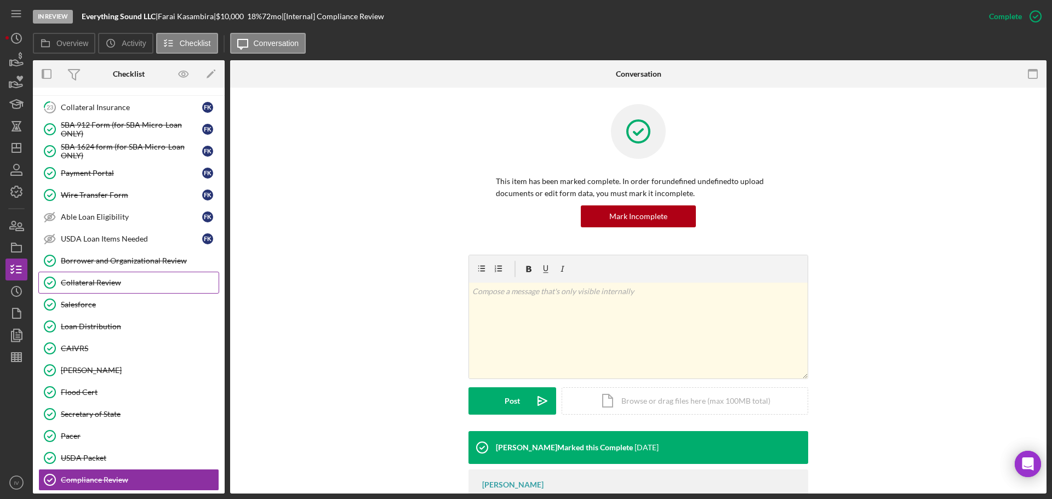
click at [89, 283] on div "Collateral Review" at bounding box center [140, 282] width 158 height 9
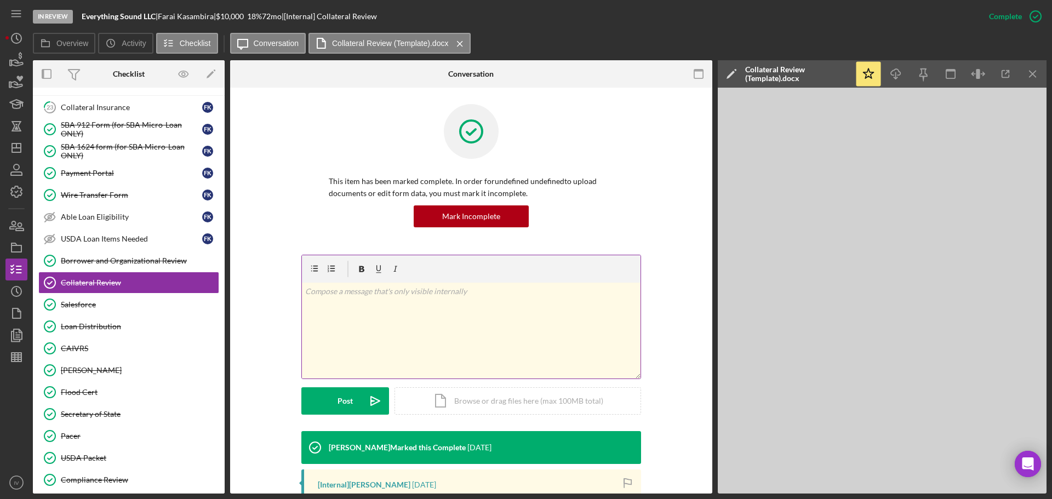
scroll to position [174, 0]
